Goal: Transaction & Acquisition: Purchase product/service

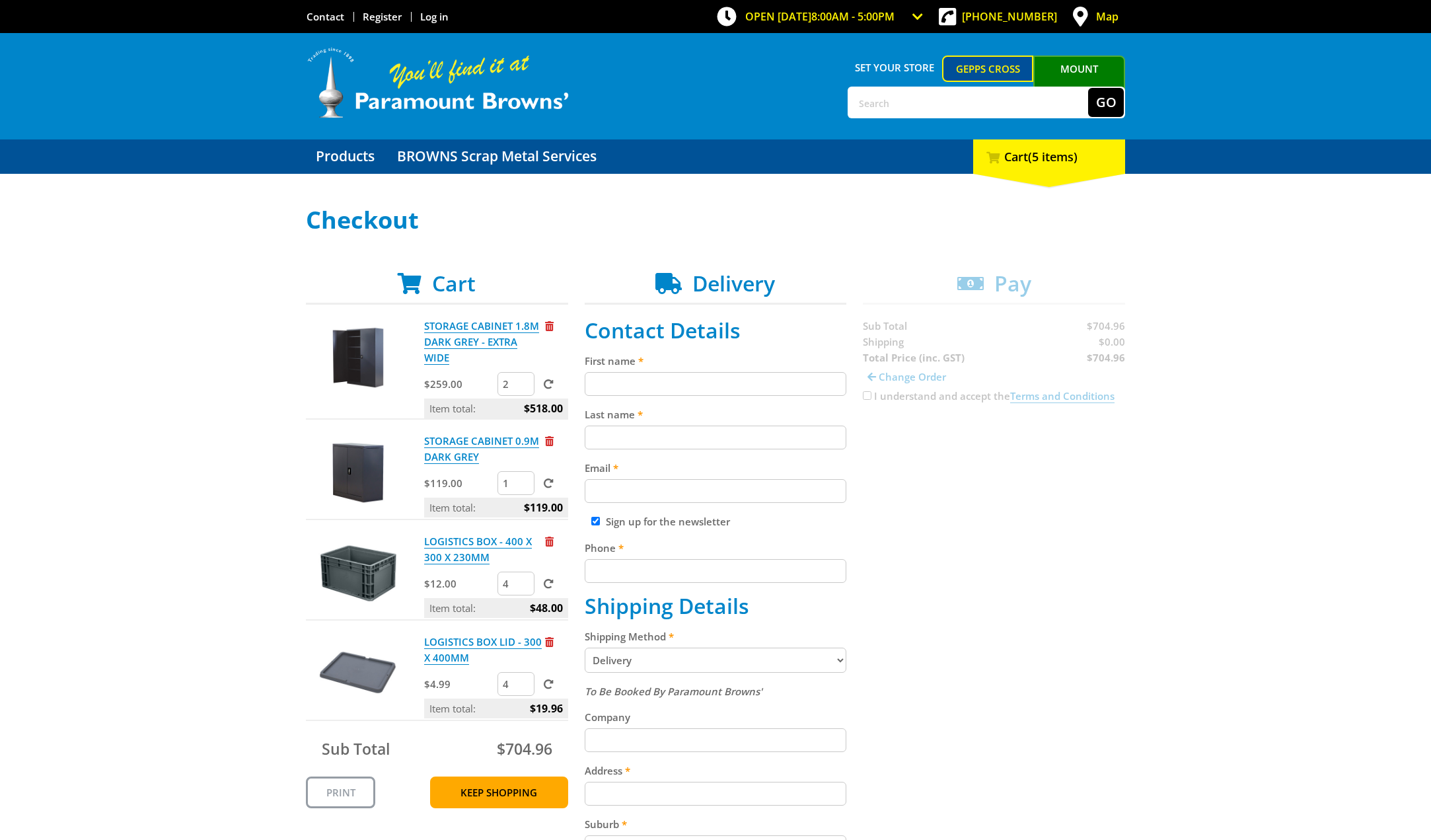
scroll to position [132, 0]
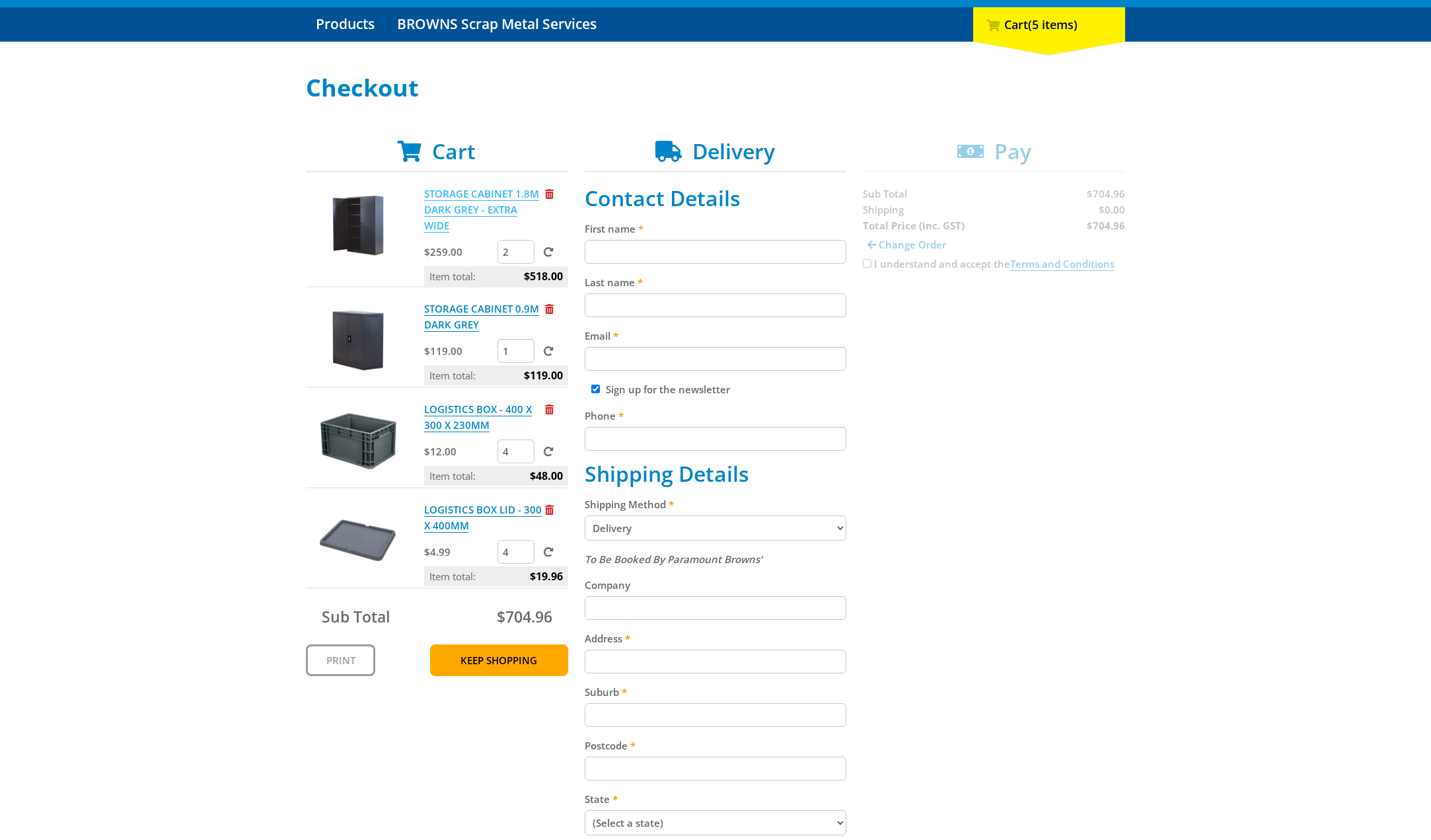
click at [449, 209] on link "STORAGE CABINET 1.8M DARK GREY - EXTRA WIDE" at bounding box center [481, 209] width 115 height 45
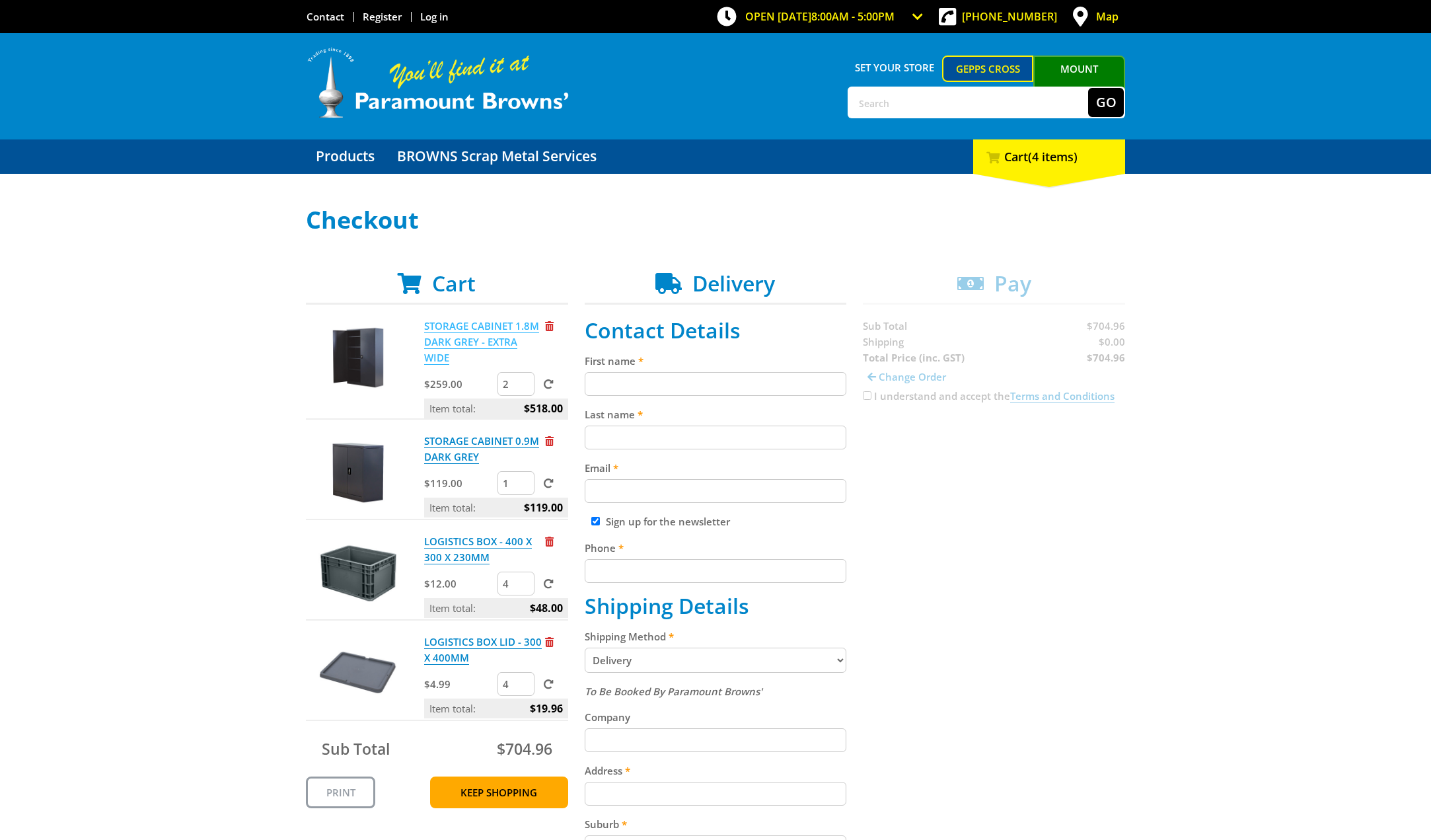
click at [447, 339] on link "STORAGE CABINET 1.8M DARK GREY - EXTRA WIDE" at bounding box center [481, 341] width 115 height 45
click at [526, 385] on input "3" at bounding box center [516, 383] width 37 height 24
type input "2"
click at [526, 385] on input "2" at bounding box center [516, 383] width 37 height 24
click at [544, 383] on span at bounding box center [548, 384] width 10 height 10
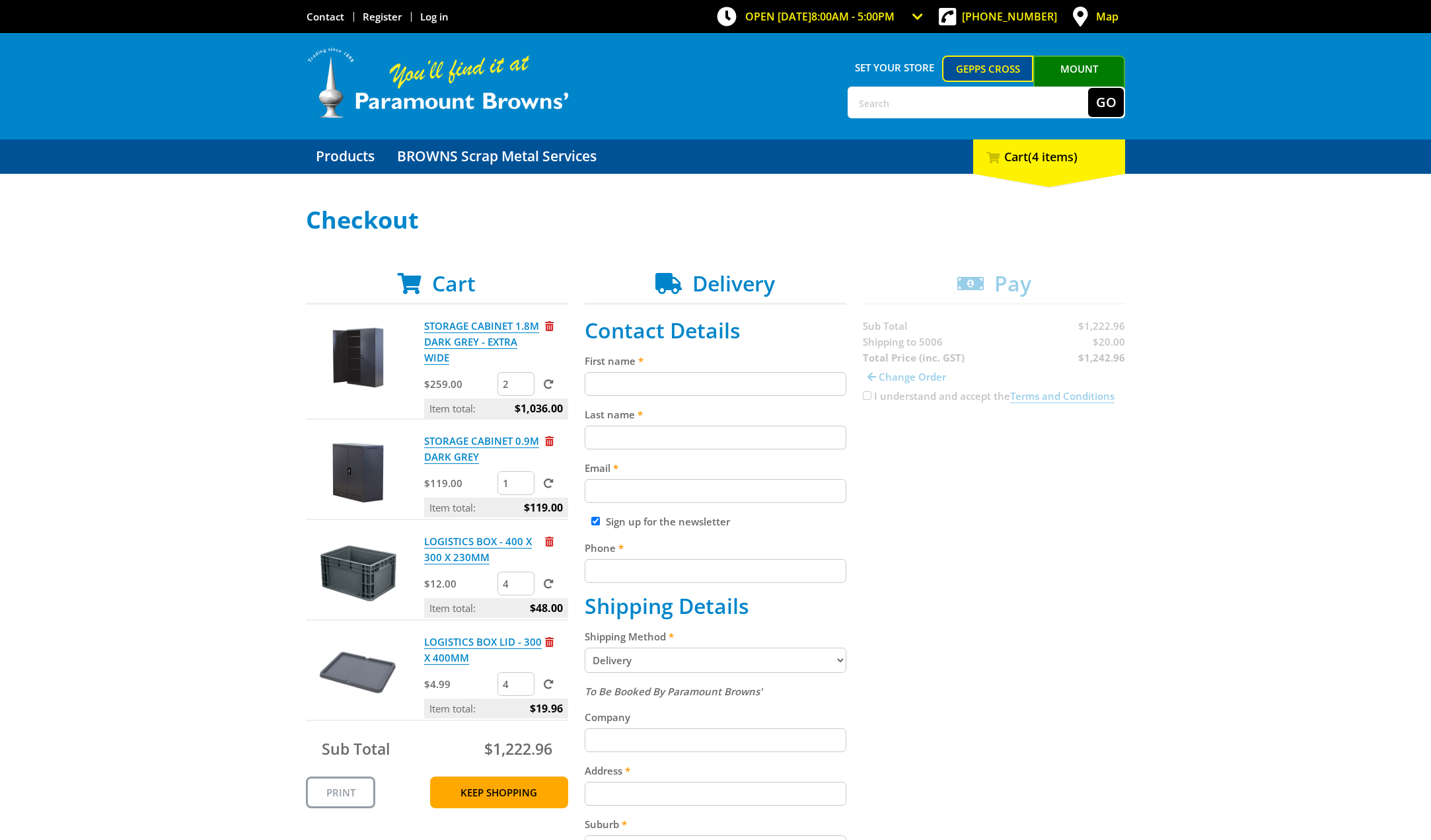
click at [0, 0] on input "submit" at bounding box center [0, 0] width 0 height 0
click at [214, 369] on div "Select your Delivery Method Personal Pick up Available [DATE] Courier Pick up A…" at bounding box center [715, 662] width 1431 height 909
click at [1158, 311] on div "Select your Delivery Method Personal Pick up Available [DATE] Courier Pick up A…" at bounding box center [715, 662] width 1431 height 909
